Goal: Check status: Check status

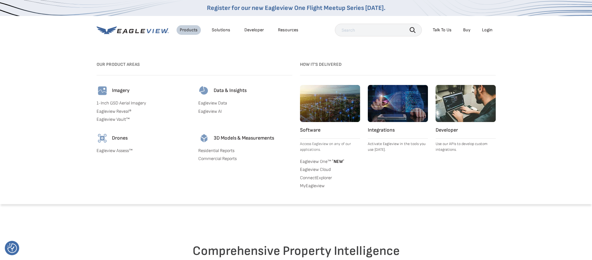
click at [327, 160] on link "Eagleview One™ * NEW *" at bounding box center [330, 161] width 60 height 6
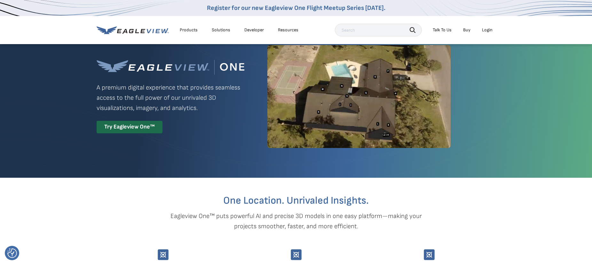
scroll to position [32, 0]
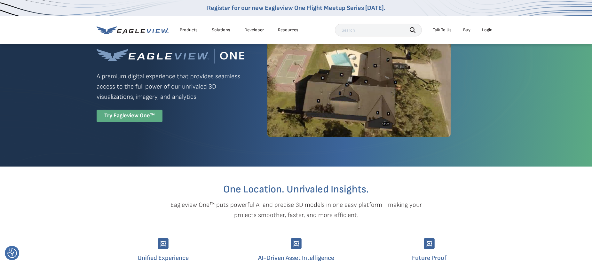
click at [129, 118] on div "Try Eagleview One™" at bounding box center [130, 116] width 66 height 12
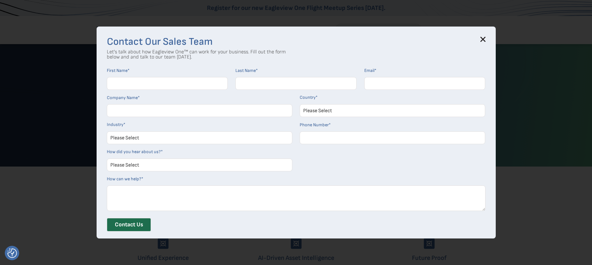
click at [484, 40] on icon at bounding box center [483, 39] width 4 height 4
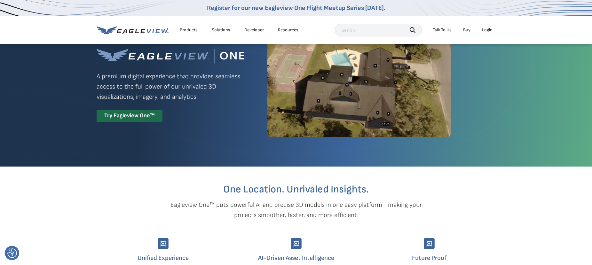
click at [487, 31] on div "Login" at bounding box center [487, 30] width 11 height 6
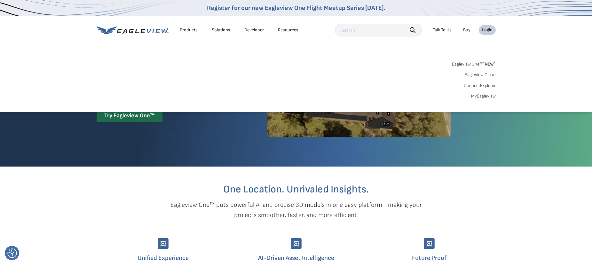
click at [486, 27] on div "Login" at bounding box center [487, 30] width 11 height 6
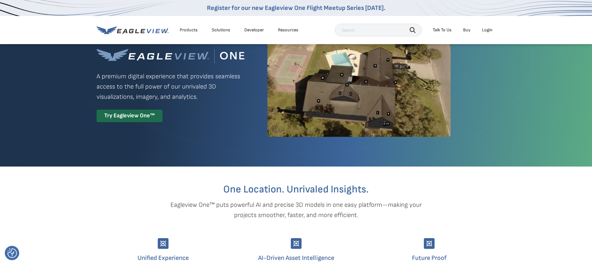
click at [486, 27] on div "Login" at bounding box center [487, 30] width 11 height 6
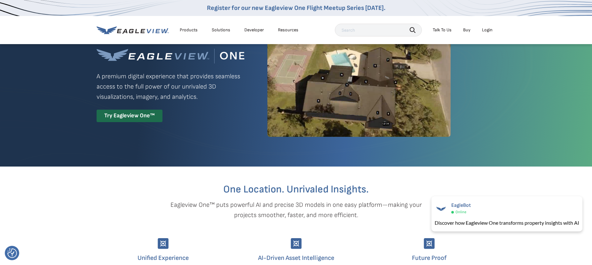
click at [488, 27] on li "Login" at bounding box center [487, 30] width 17 height 10
click at [488, 30] on div "Login" at bounding box center [487, 30] width 11 height 6
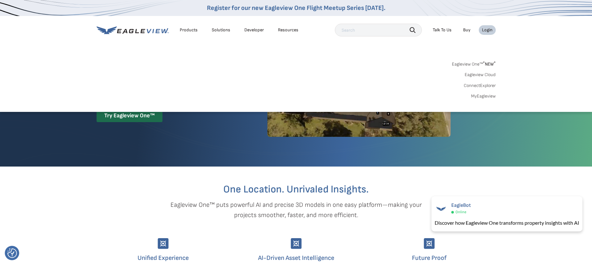
click at [486, 95] on link "MyEagleview" at bounding box center [483, 96] width 25 height 6
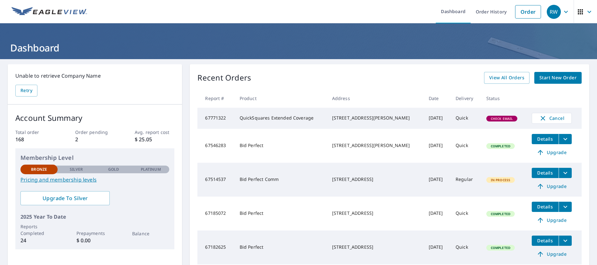
scroll to position [32, 0]
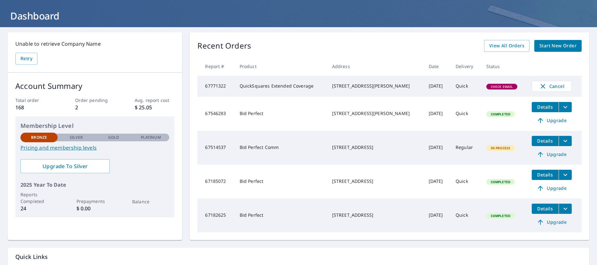
click at [86, 103] on p "Order pending" at bounding box center [95, 100] width 40 height 7
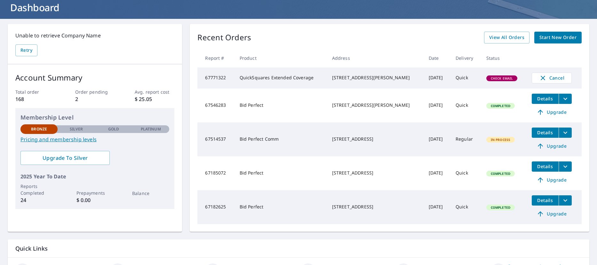
scroll to position [0, 0]
